Goal: Information Seeking & Learning: Learn about a topic

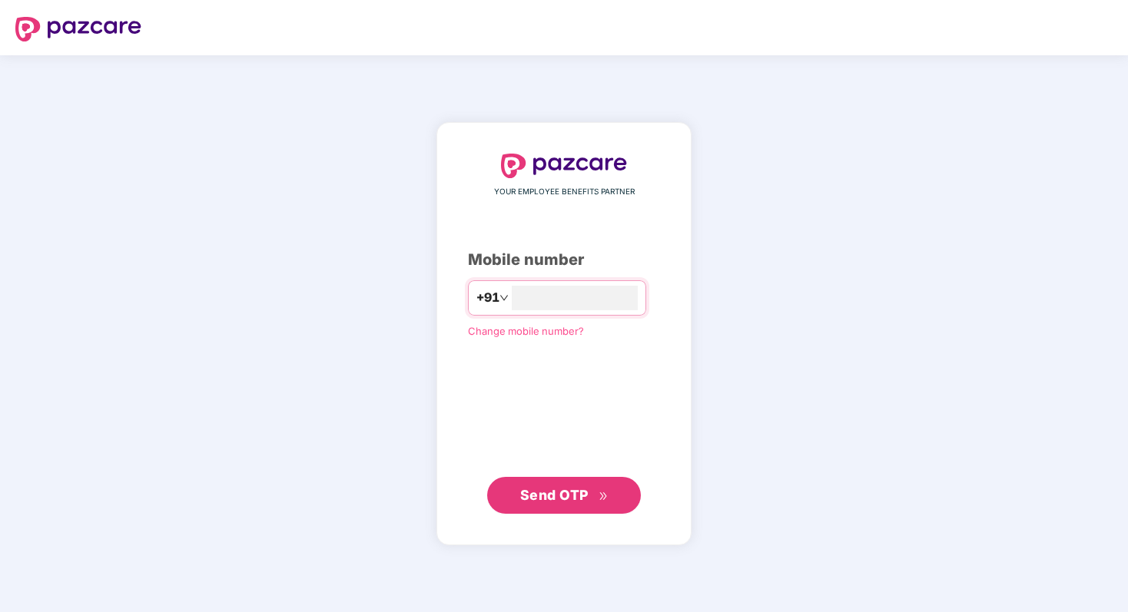
type input "**********"
click at [563, 496] on span "Send OTP" at bounding box center [554, 494] width 68 height 16
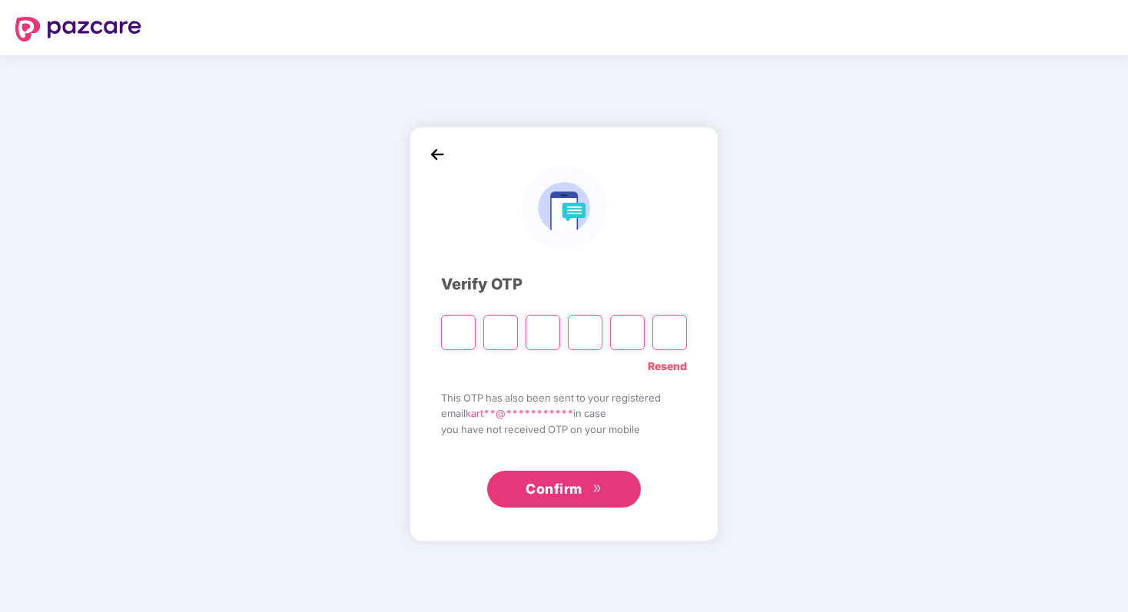
type input "*"
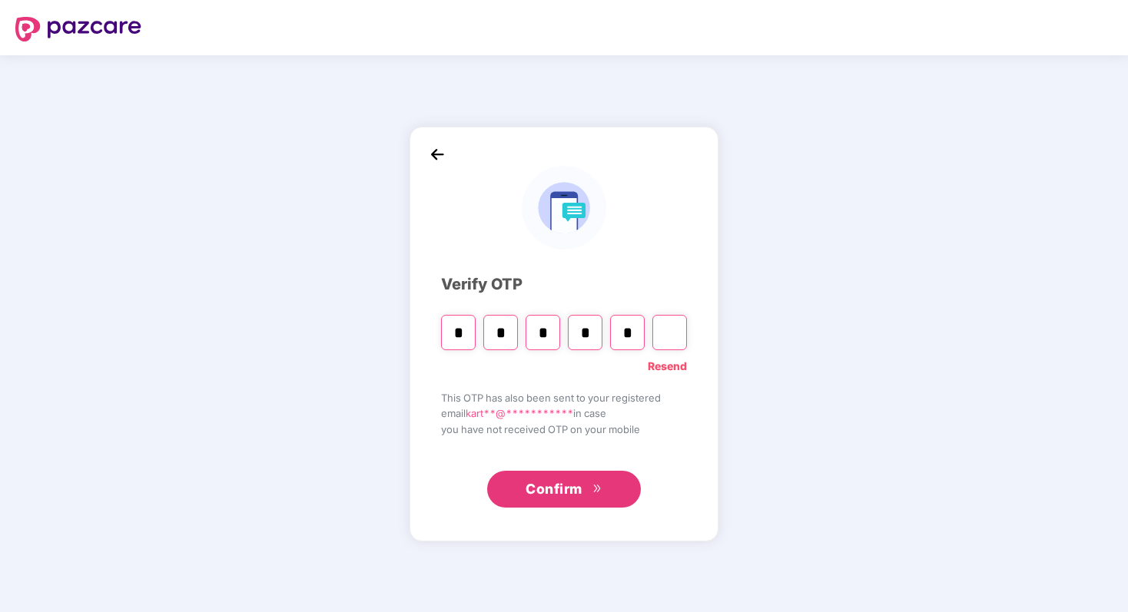
type input "*"
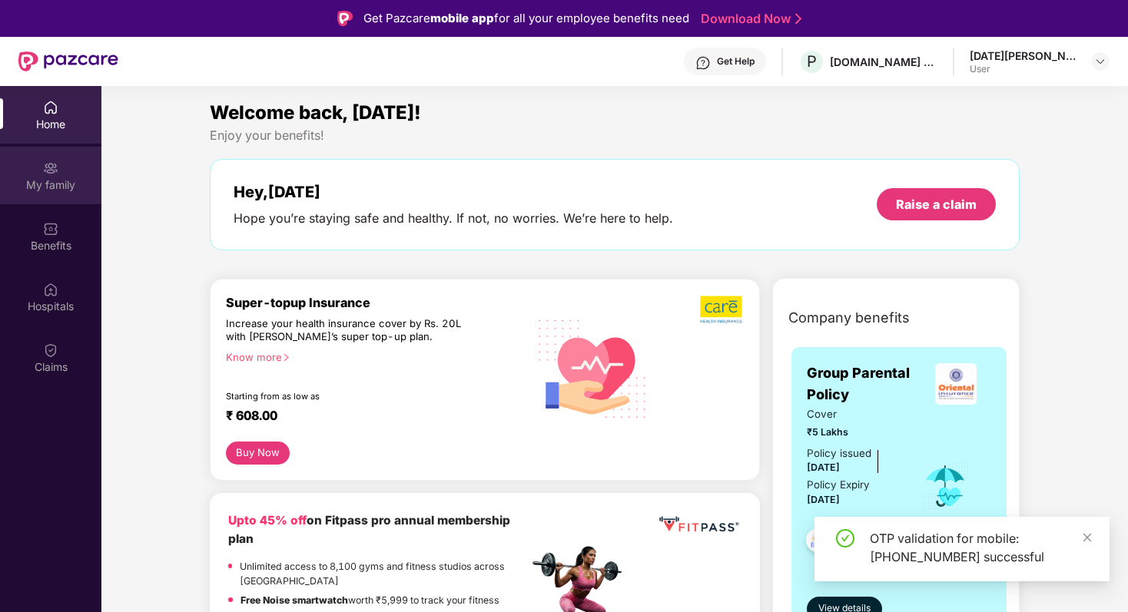
click at [45, 171] on img at bounding box center [50, 168] width 15 height 15
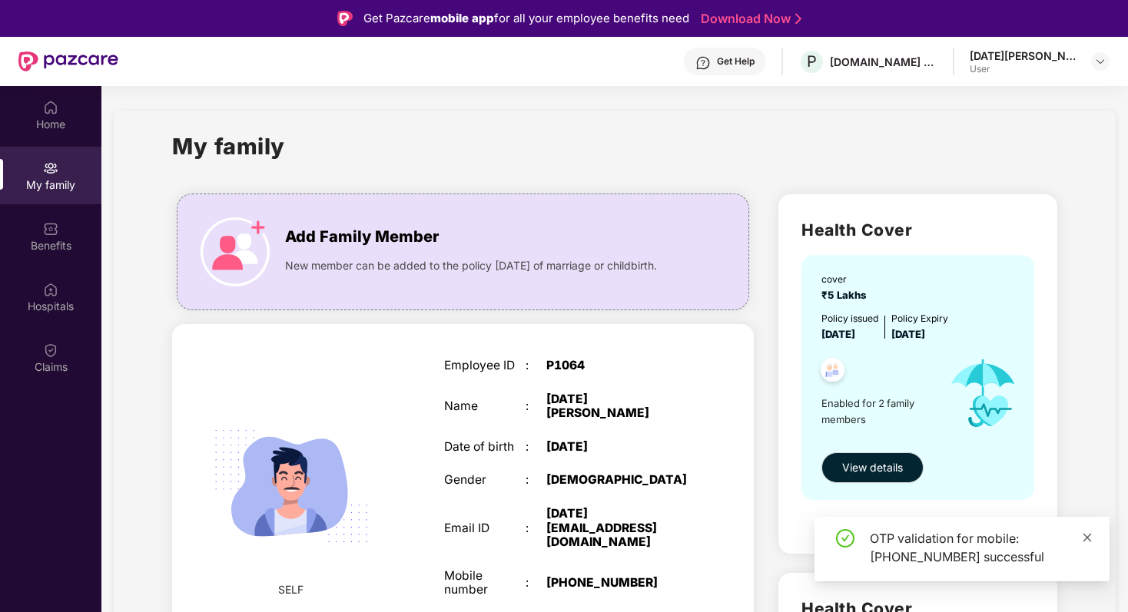
click at [1092, 536] on icon "close" at bounding box center [1087, 538] width 11 height 11
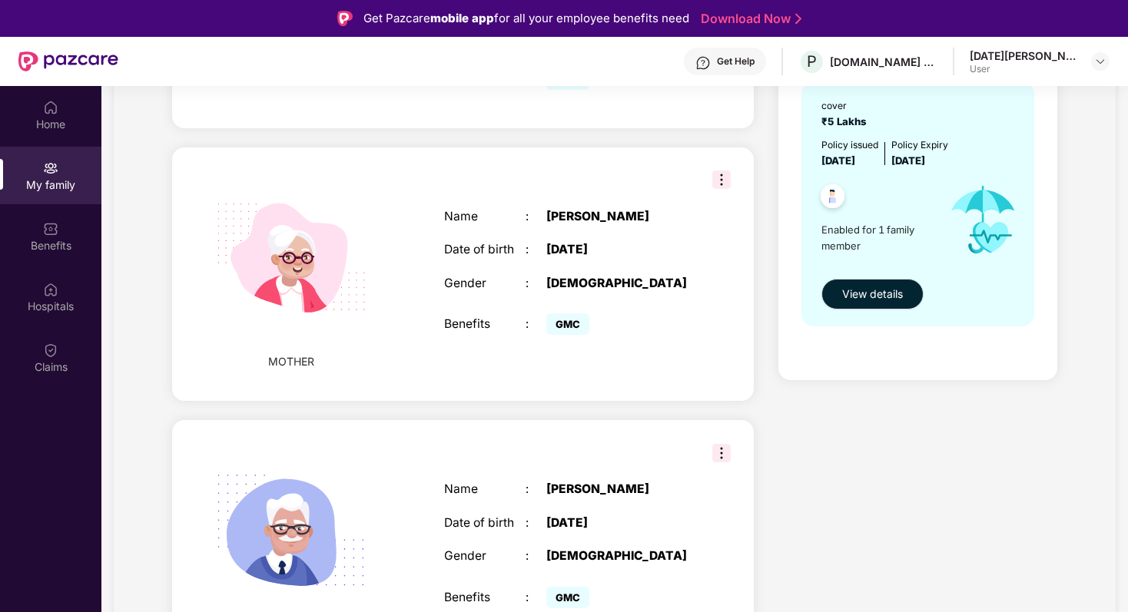
scroll to position [18, 0]
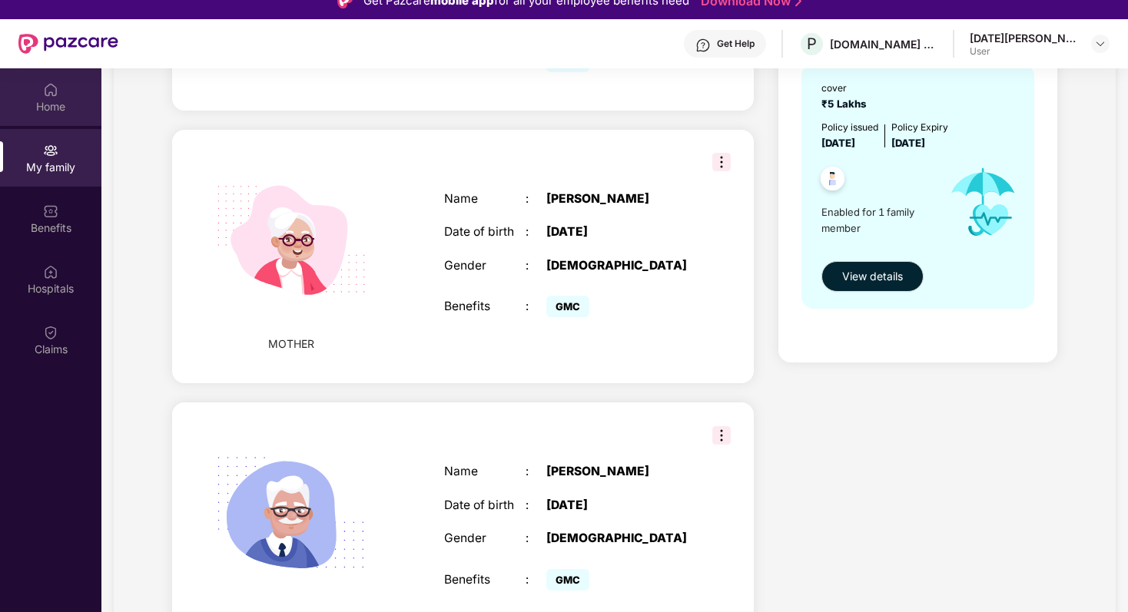
click at [50, 79] on div "Home" at bounding box center [50, 97] width 101 height 58
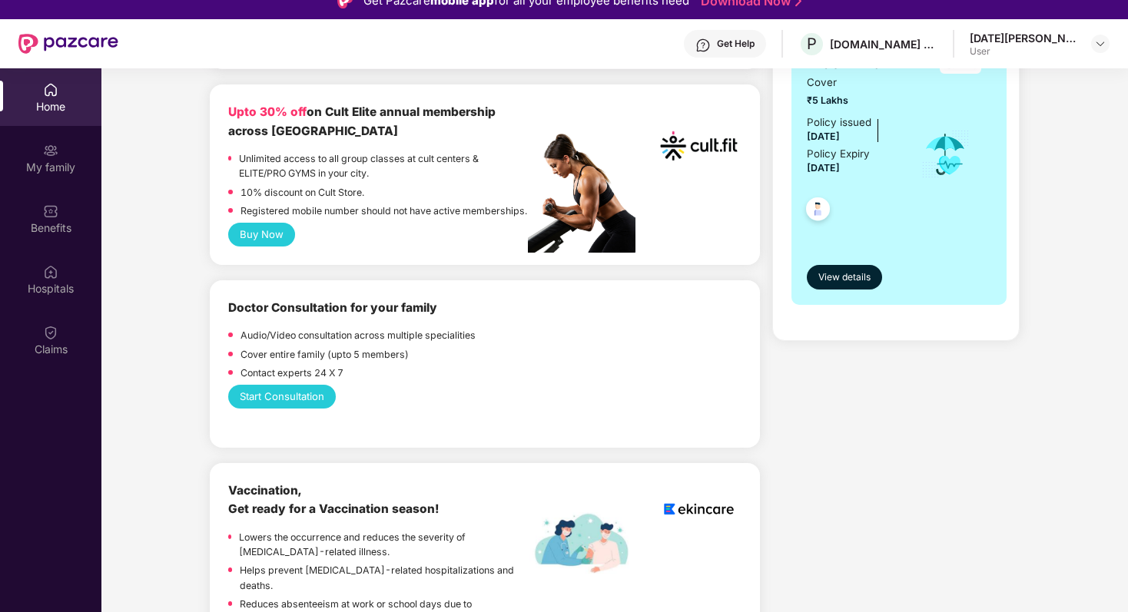
scroll to position [625, 0]
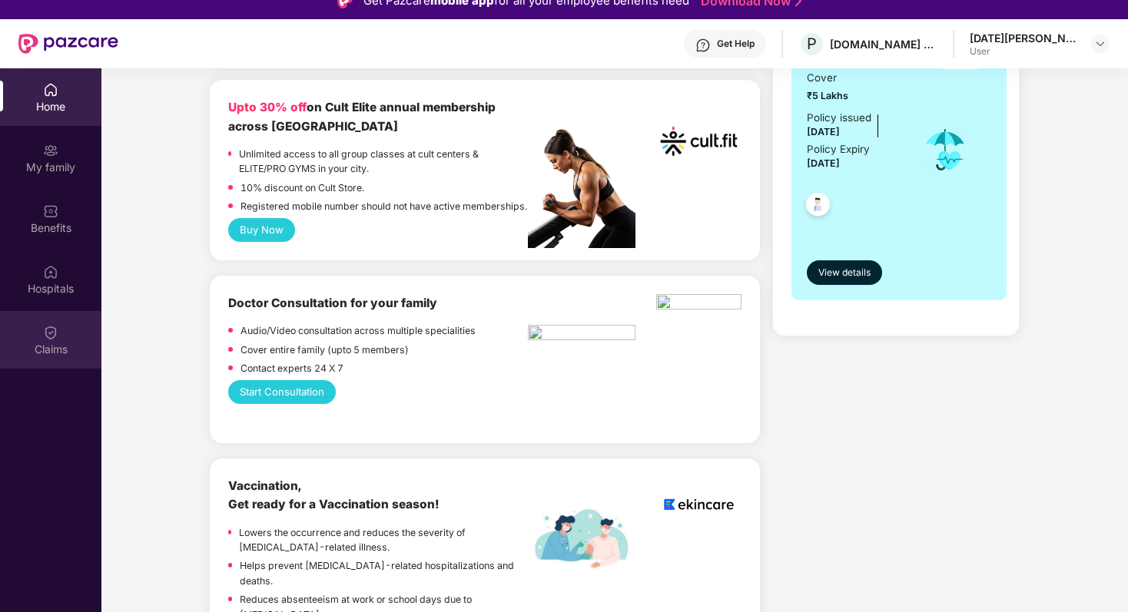
click at [45, 338] on img at bounding box center [50, 332] width 15 height 15
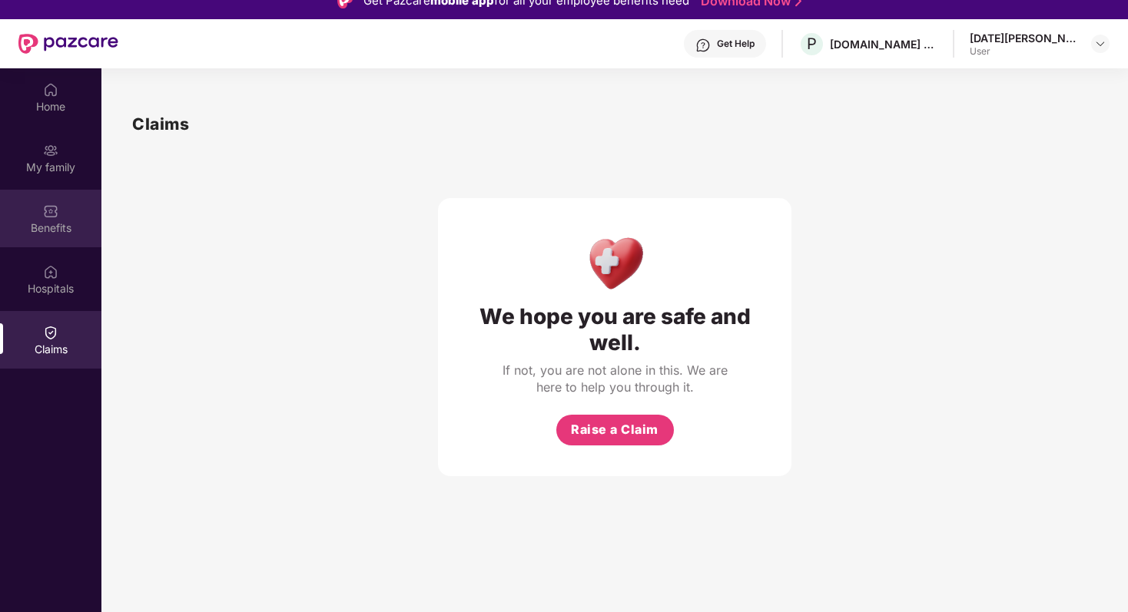
click at [52, 238] on div "Benefits" at bounding box center [50, 219] width 101 height 58
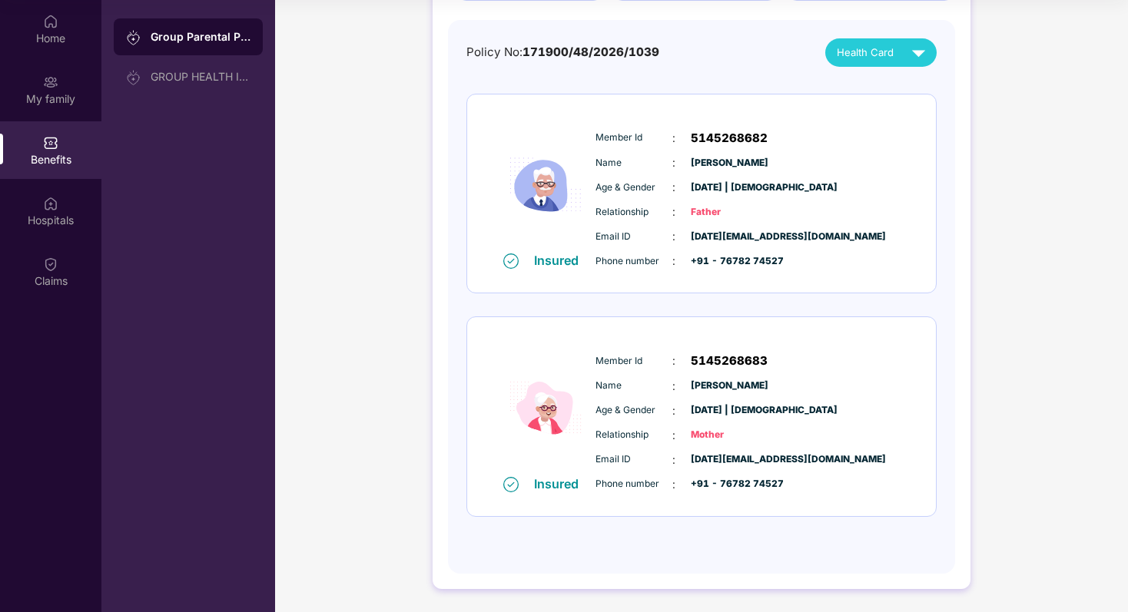
scroll to position [78, 0]
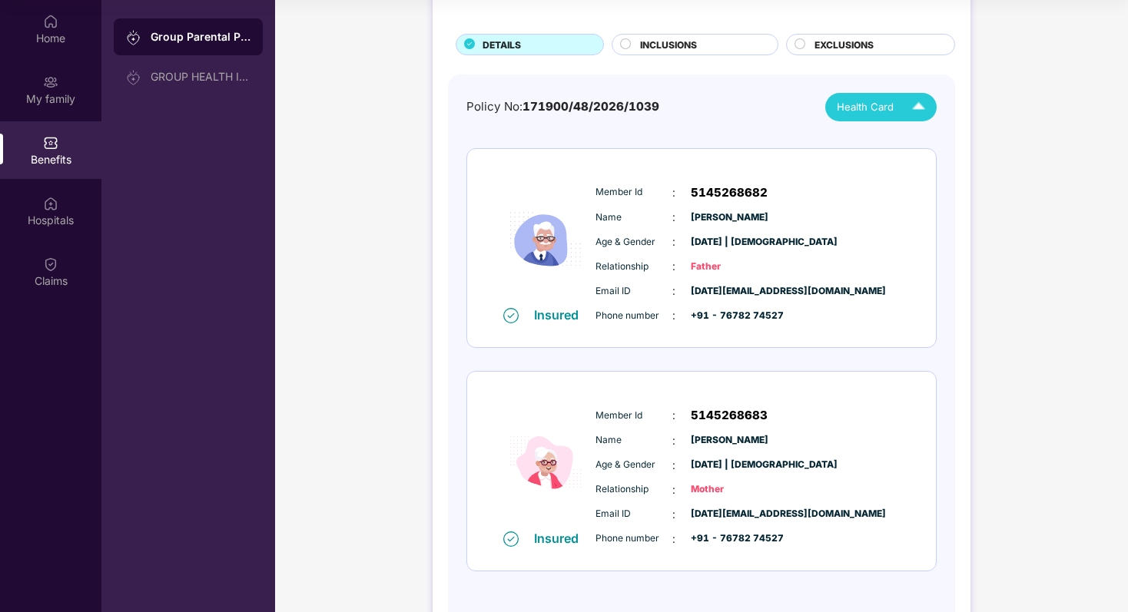
click at [865, 105] on span "Health Card" at bounding box center [865, 107] width 57 height 16
click at [922, 139] on img at bounding box center [927, 143] width 12 height 12
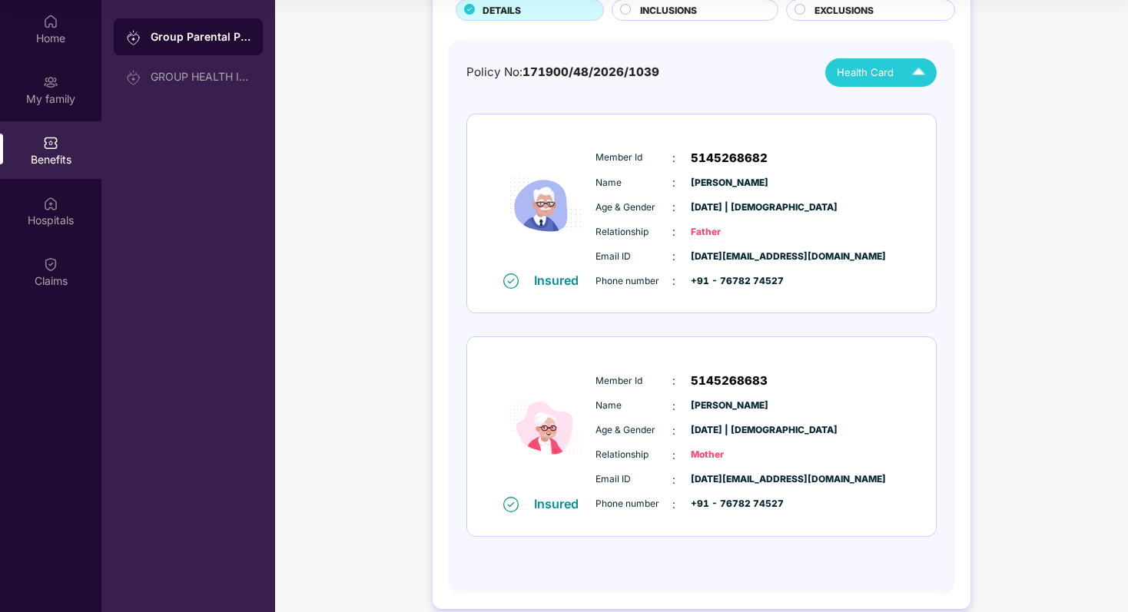
scroll to position [111, 0]
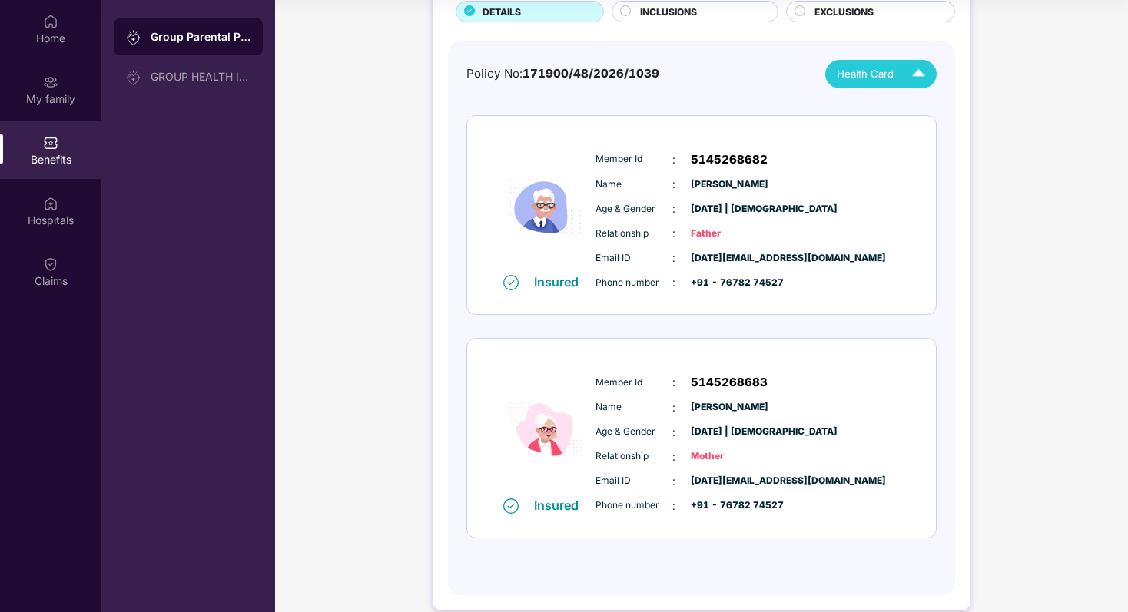
click at [506, 506] on img at bounding box center [510, 506] width 15 height 15
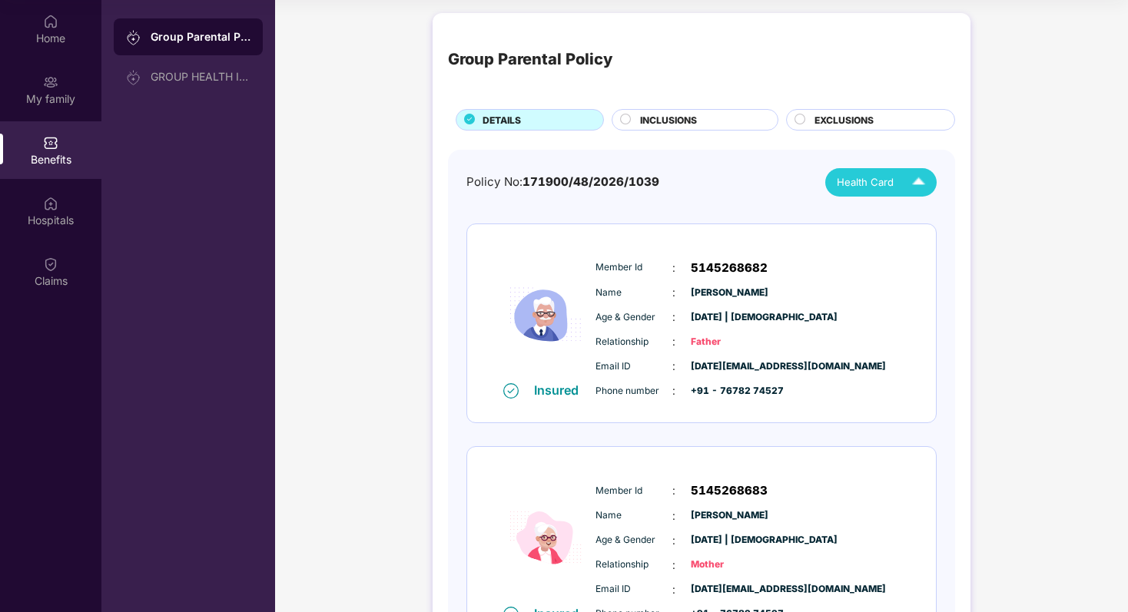
scroll to position [0, 0]
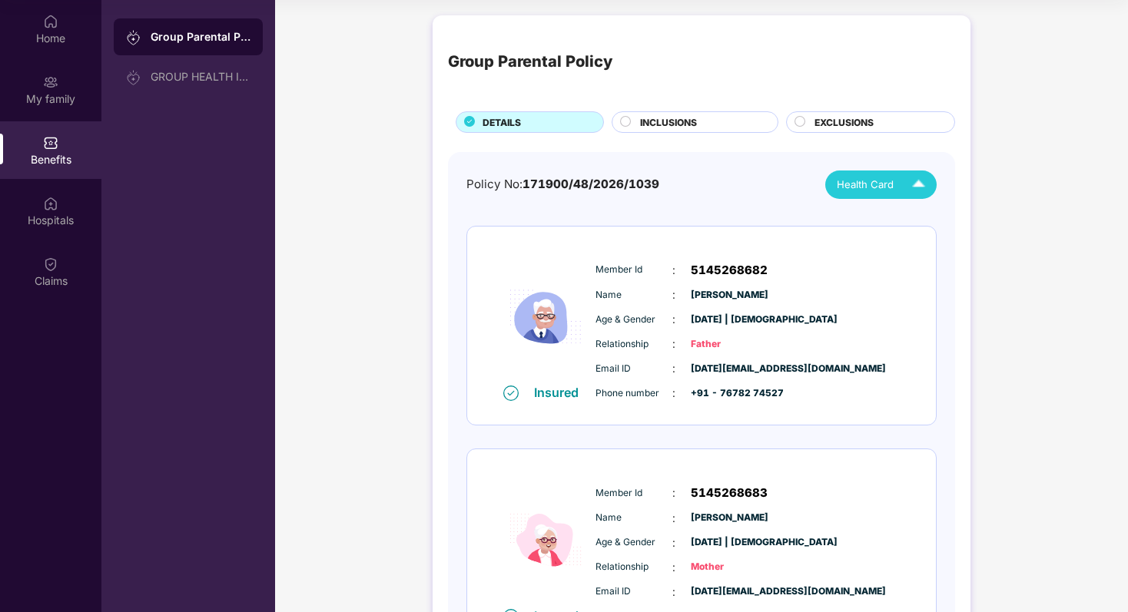
click at [679, 123] on span "INCLUSIONS" at bounding box center [668, 122] width 57 height 15
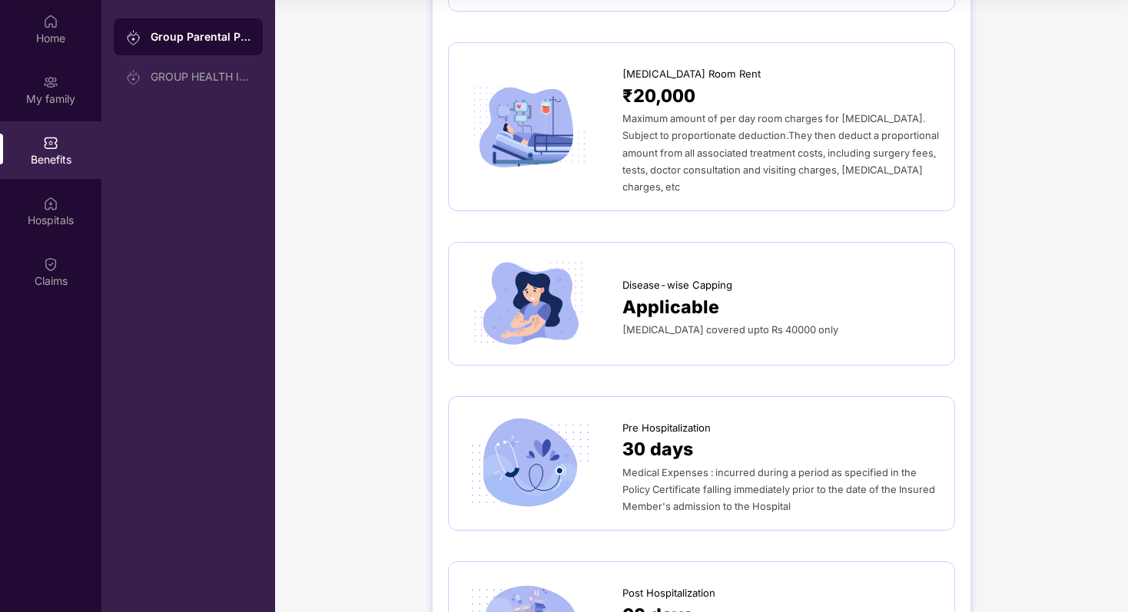
scroll to position [483, 0]
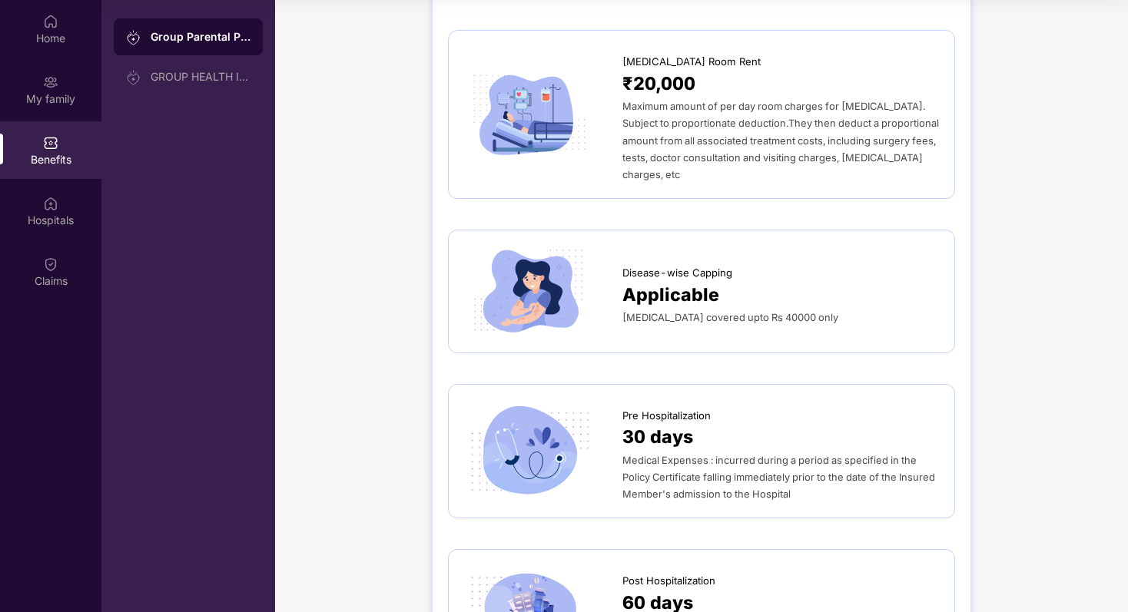
click at [668, 312] on span "[MEDICAL_DATA] covered upto Rs 40000 only" at bounding box center [730, 318] width 216 height 12
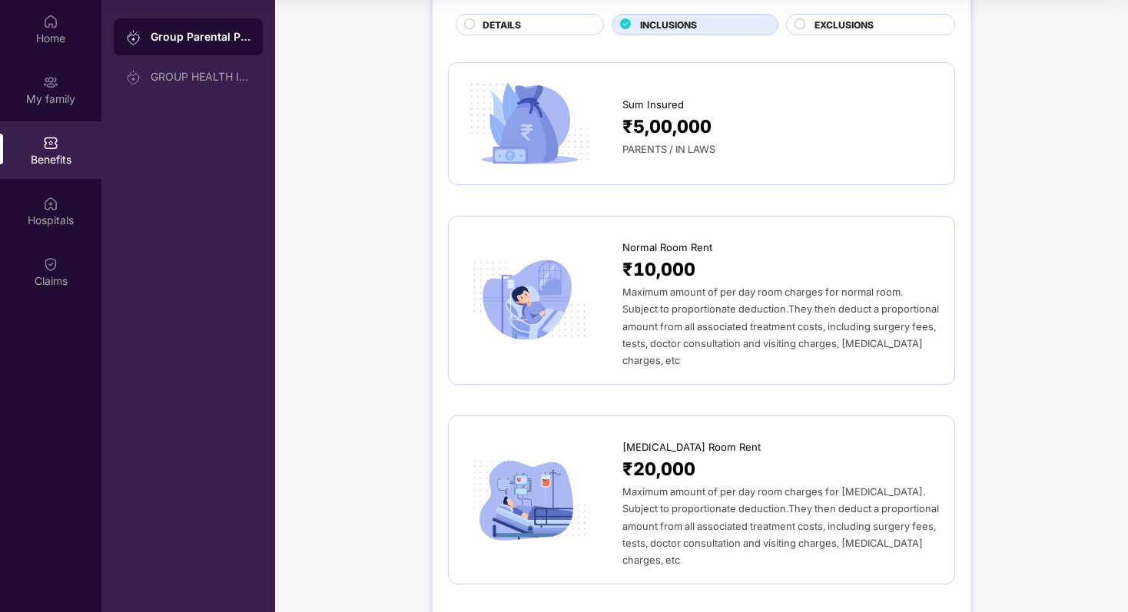
scroll to position [0, 0]
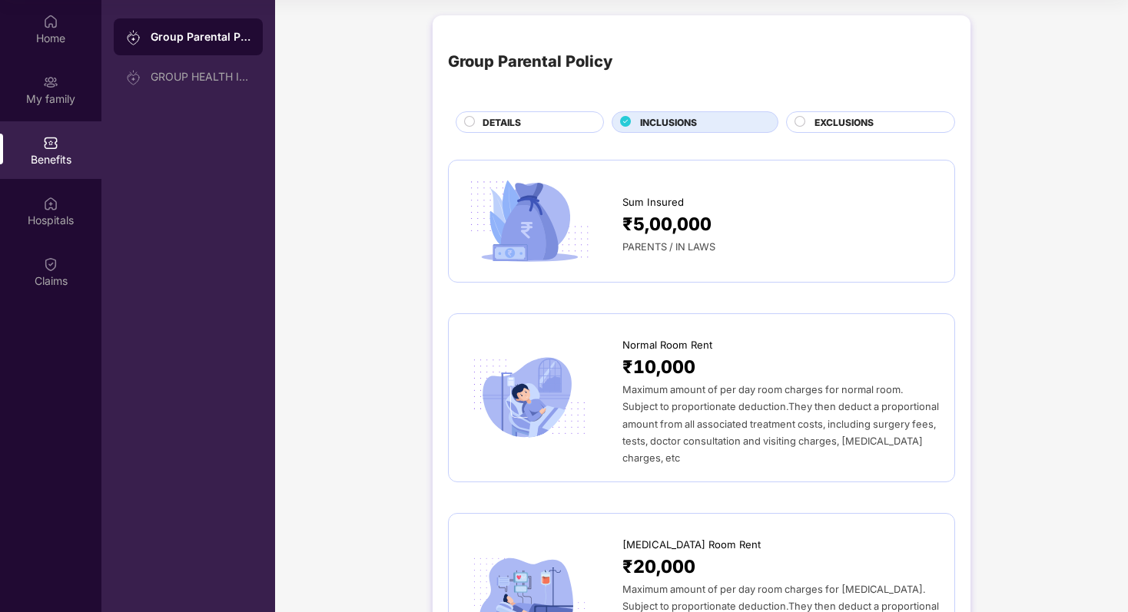
click at [839, 129] on span "EXCLUSIONS" at bounding box center [844, 122] width 59 height 15
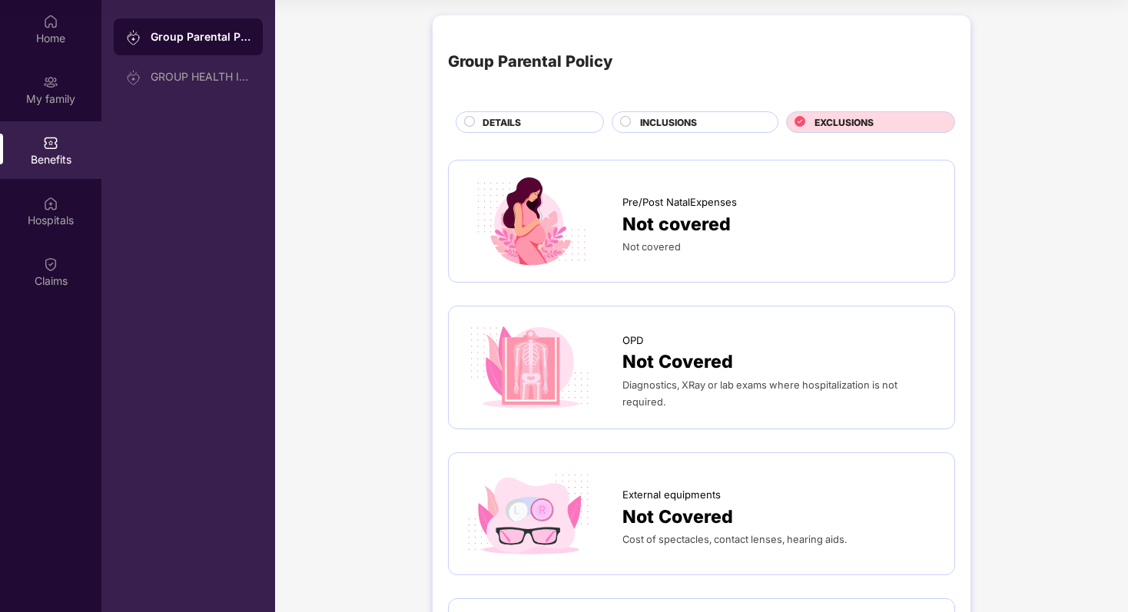
click at [519, 119] on span "DETAILS" at bounding box center [502, 122] width 38 height 15
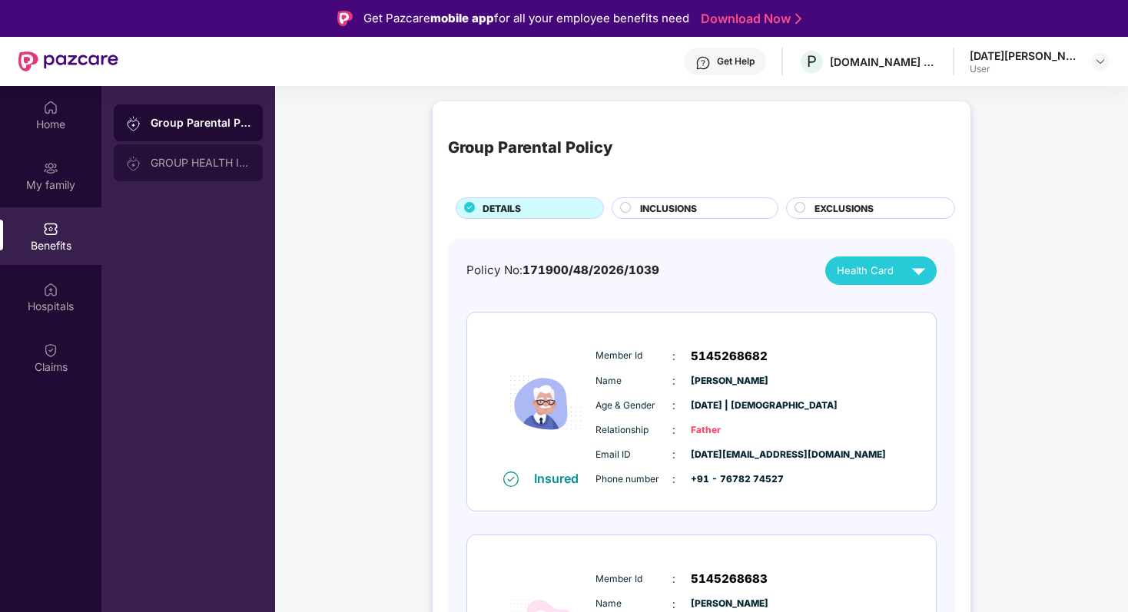
click at [180, 162] on div "GROUP HEALTH INSURANCE" at bounding box center [201, 163] width 100 height 12
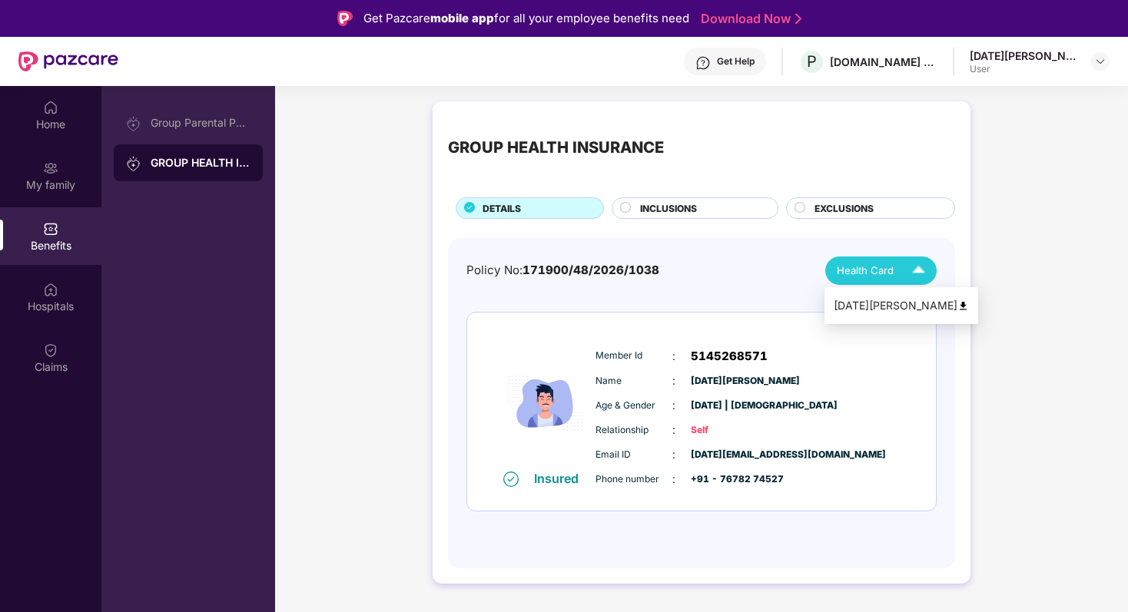
click at [958, 310] on img at bounding box center [964, 306] width 12 height 12
click at [826, 194] on div "GROUP HEALTH INSURANCE DETAILS INCLUSIONS EXCLUSIONS" at bounding box center [701, 168] width 507 height 102
click at [828, 205] on span "EXCLUSIONS" at bounding box center [844, 208] width 59 height 15
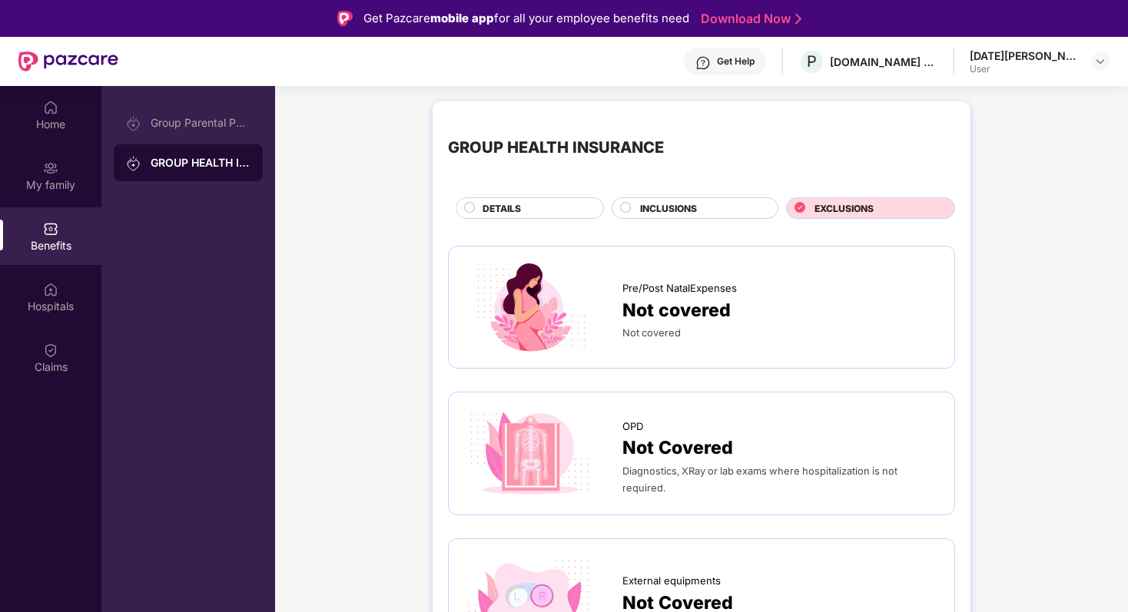
click at [666, 217] on div "INCLUSIONS" at bounding box center [701, 209] width 138 height 17
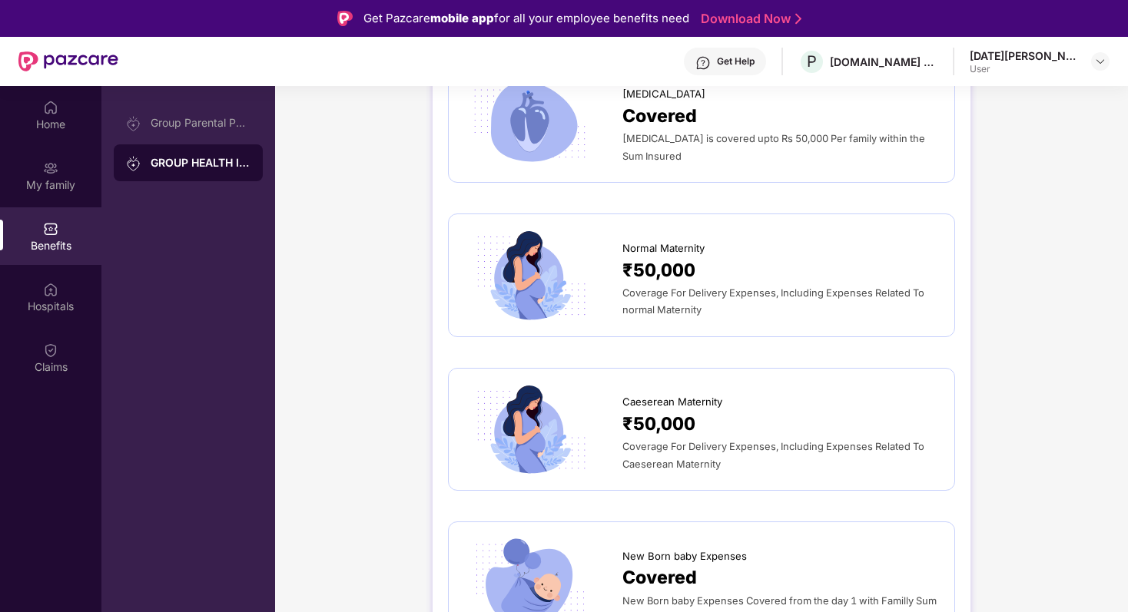
scroll to position [1867, 0]
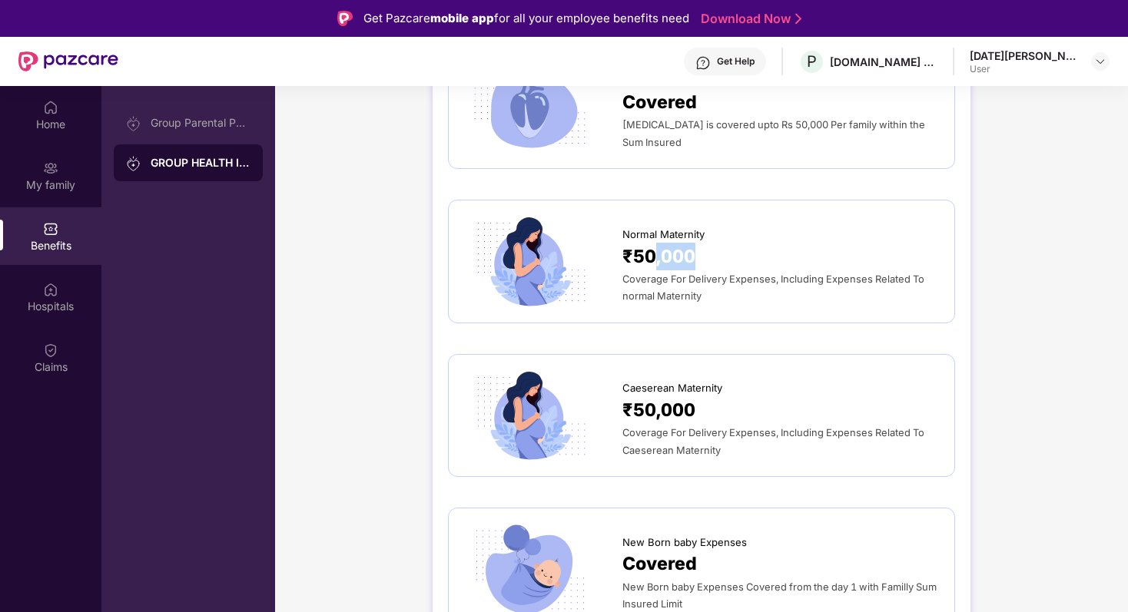
drag, startPoint x: 709, startPoint y: 224, endPoint x: 642, endPoint y: 224, distance: 66.9
click at [643, 243] on div "₹50,000" at bounding box center [780, 257] width 317 height 28
click at [715, 243] on div "₹50,000" at bounding box center [780, 257] width 317 height 28
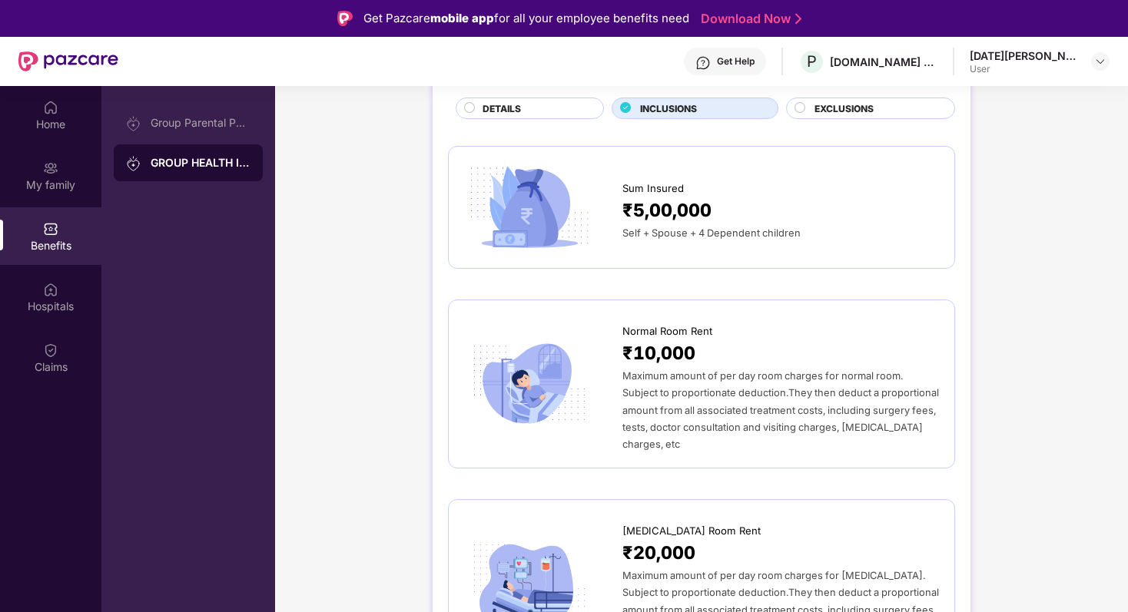
scroll to position [0, 0]
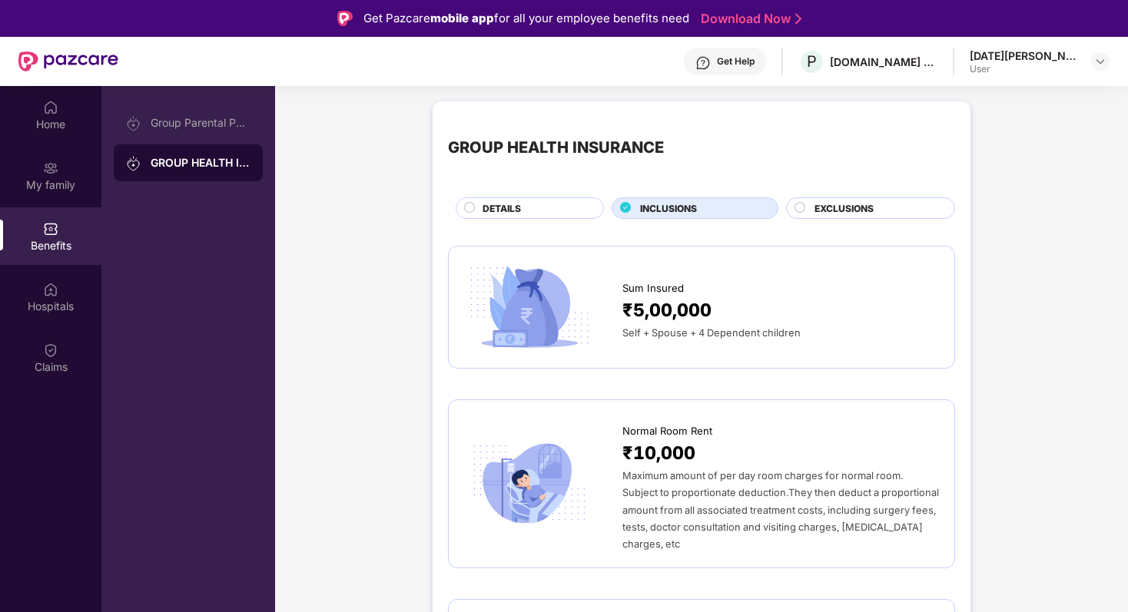
click at [532, 217] on div "DETAILS" at bounding box center [535, 209] width 121 height 17
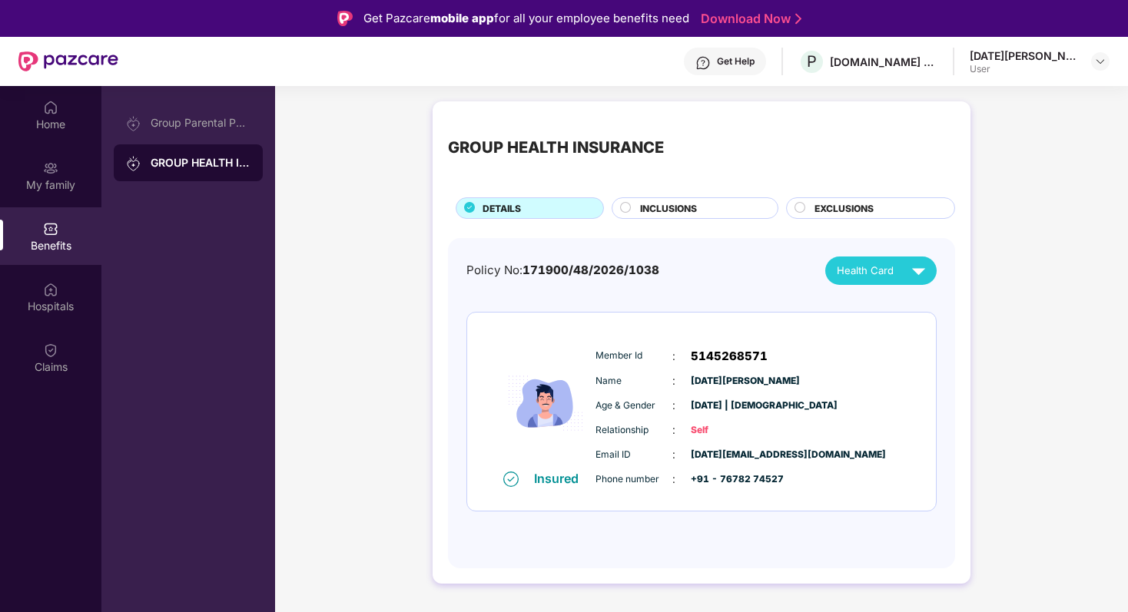
click at [656, 202] on span "INCLUSIONS" at bounding box center [668, 208] width 57 height 15
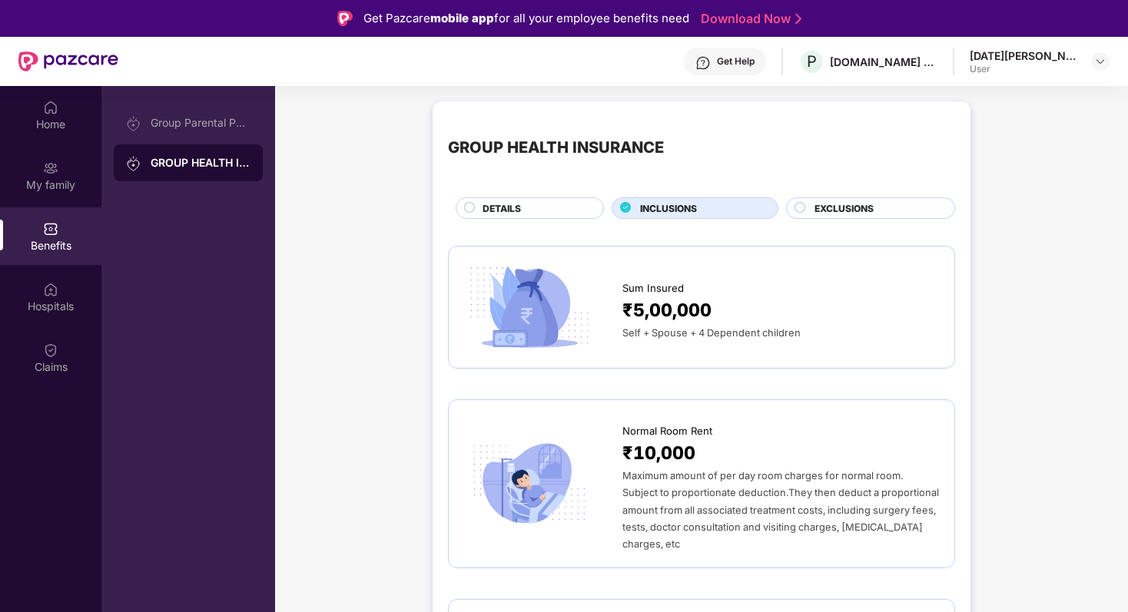
click at [511, 218] on div "DETAILS" at bounding box center [530, 209] width 148 height 22
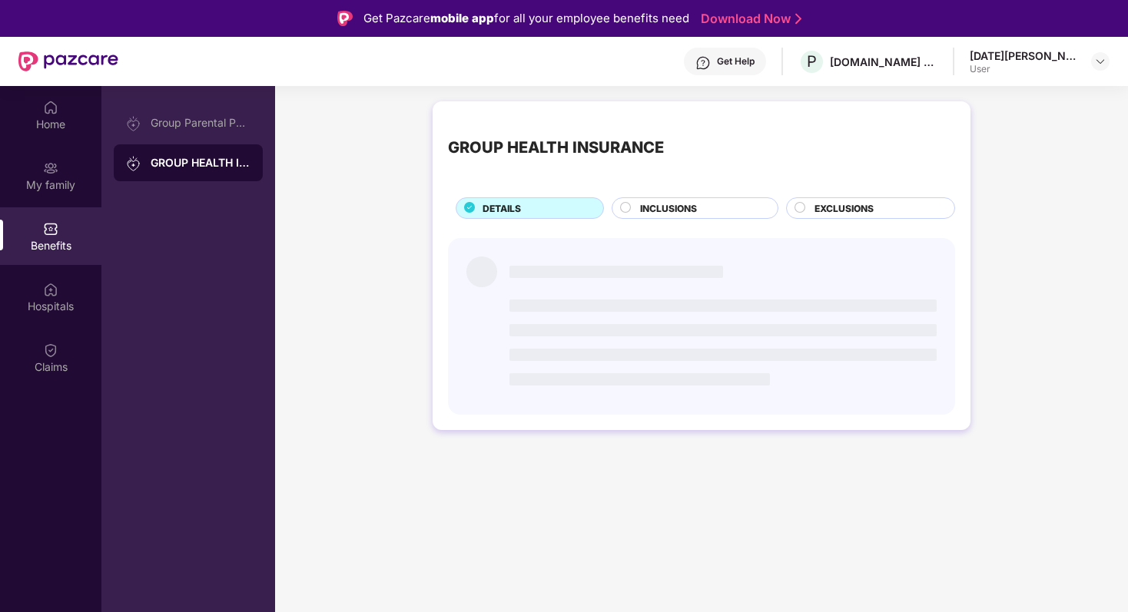
scroll to position [86, 0]
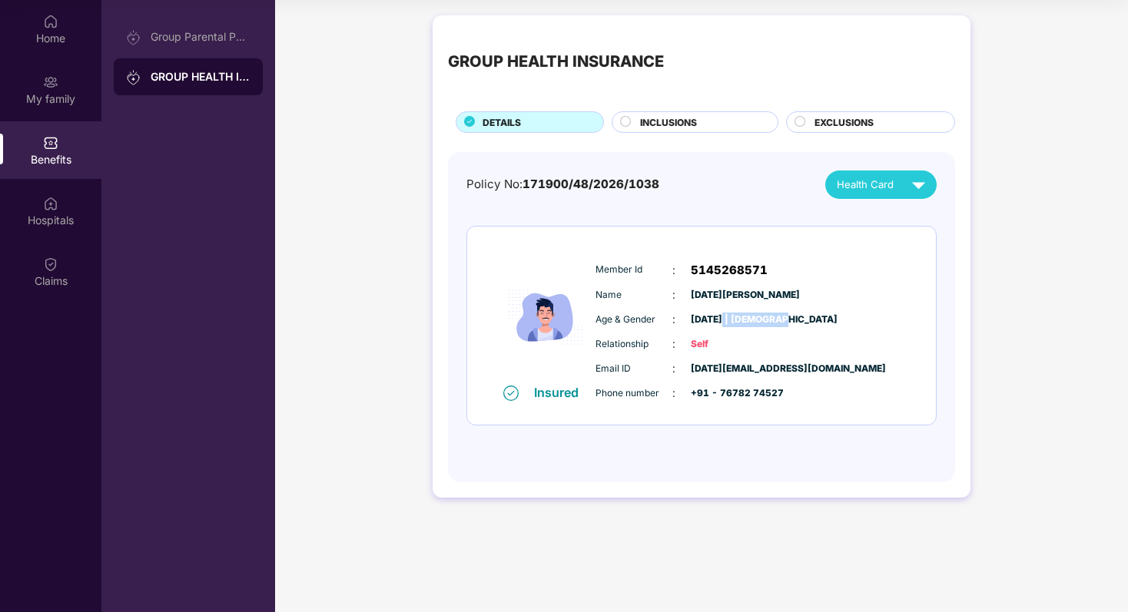
drag, startPoint x: 785, startPoint y: 317, endPoint x: 720, endPoint y: 314, distance: 64.6
click at [720, 314] on div "Age & Gender : [DATE] | [DEMOGRAPHIC_DATA]" at bounding box center [748, 319] width 305 height 17
click at [713, 347] on span "Self" at bounding box center [729, 344] width 77 height 15
click at [662, 137] on div "GROUP HEALTH INSURANCE DETAILS INCLUSIONS EXCLUSIONS Policy No: 171900/48/2026/…" at bounding box center [702, 256] width 538 height 483
click at [662, 133] on div "GROUP HEALTH INSURANCE DETAILS INCLUSIONS EXCLUSIONS Policy No: 171900/48/2026/…" at bounding box center [702, 256] width 538 height 483
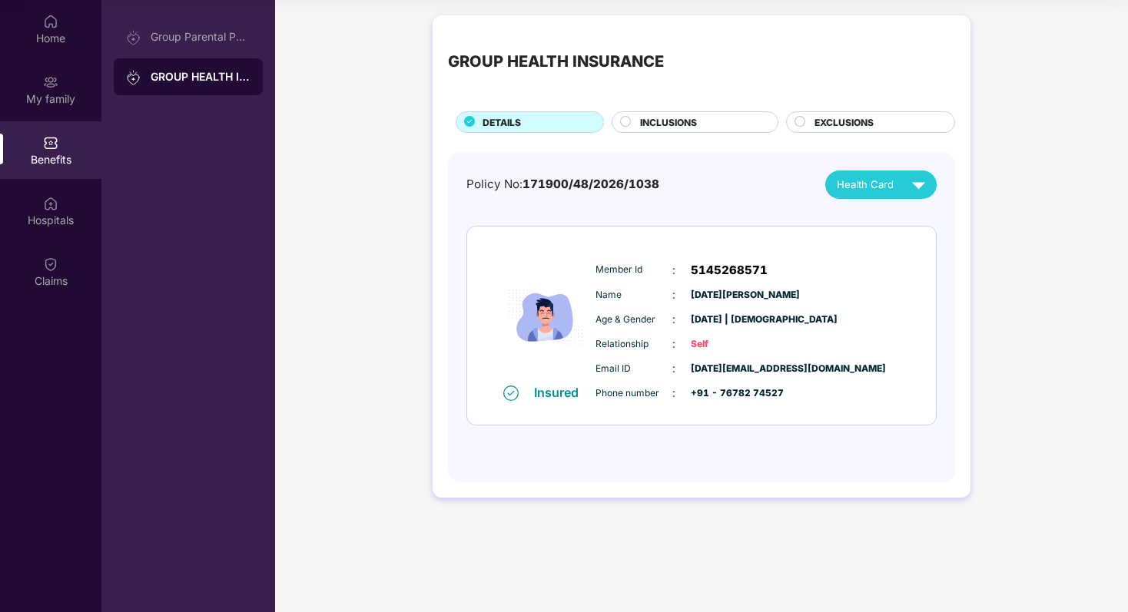
click at [662, 121] on span "INCLUSIONS" at bounding box center [668, 122] width 57 height 15
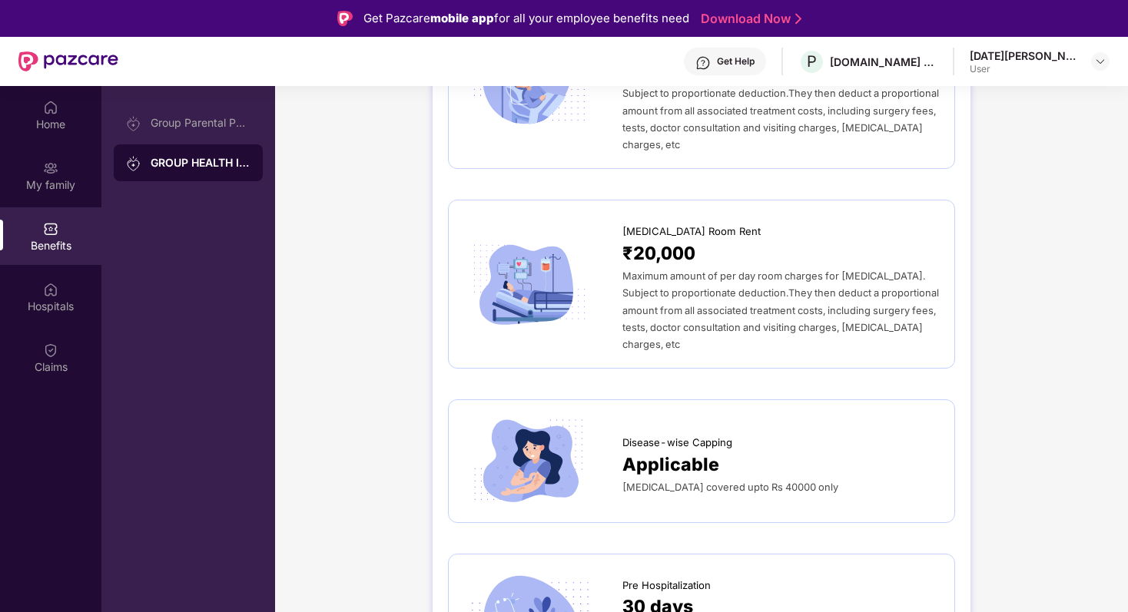
scroll to position [0, 0]
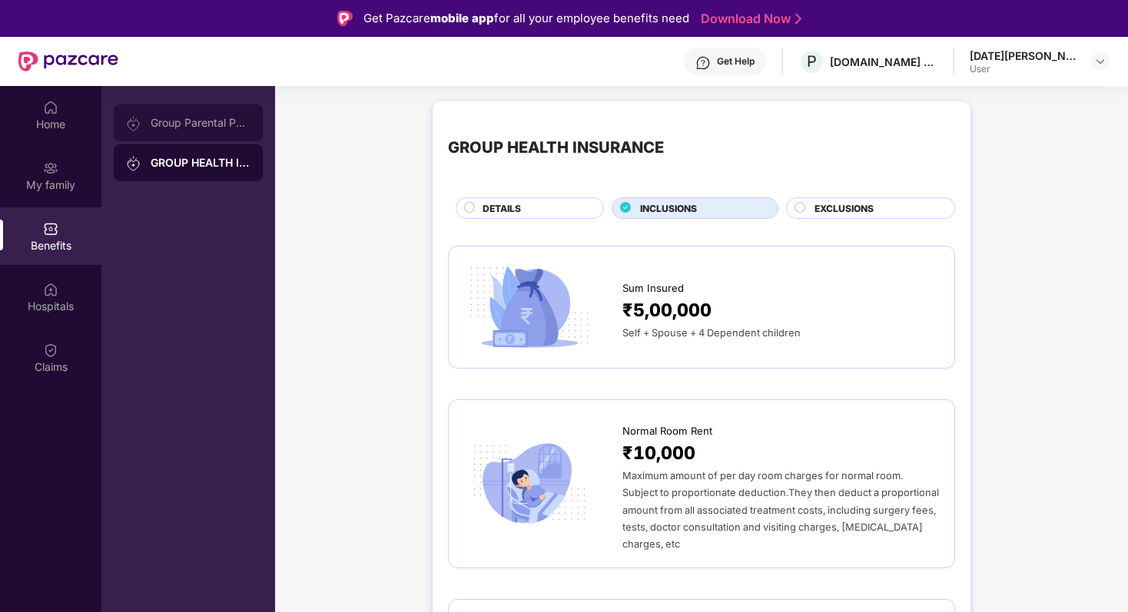
click at [207, 133] on div "Group Parental Policy" at bounding box center [188, 123] width 149 height 37
